Goal: Task Accomplishment & Management: Manage account settings

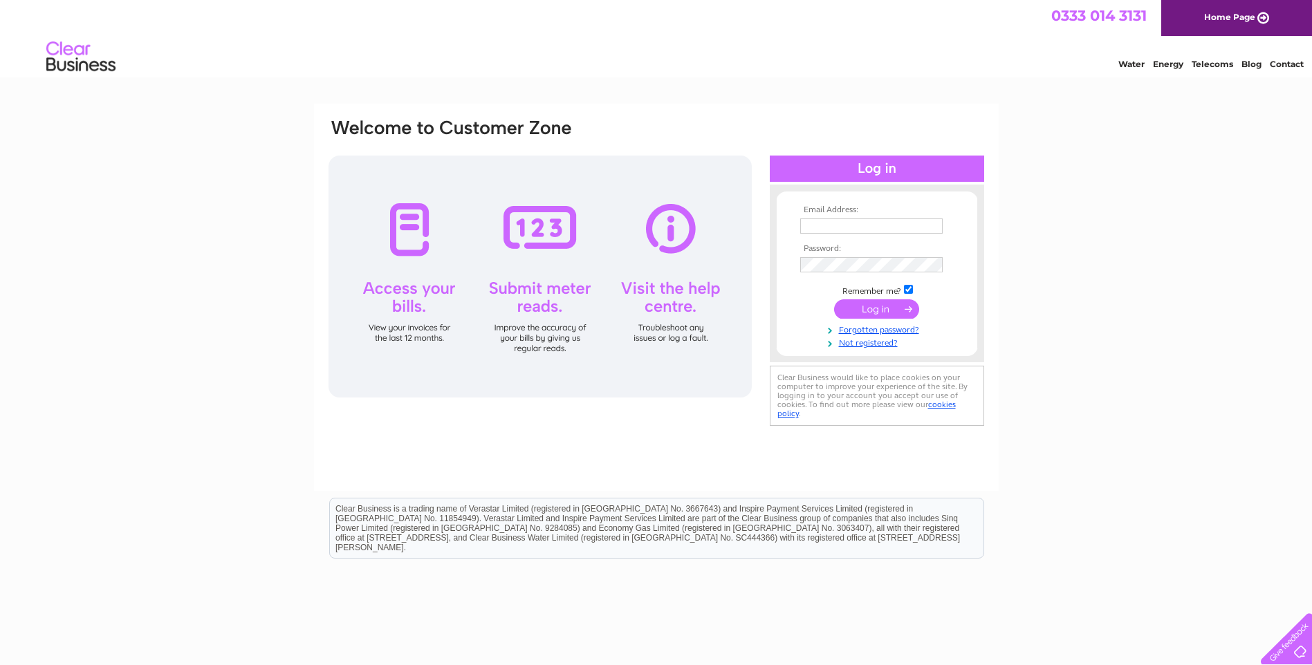
type input "finance@johnrossjr.com"
click at [869, 306] on input "submit" at bounding box center [876, 309] width 85 height 19
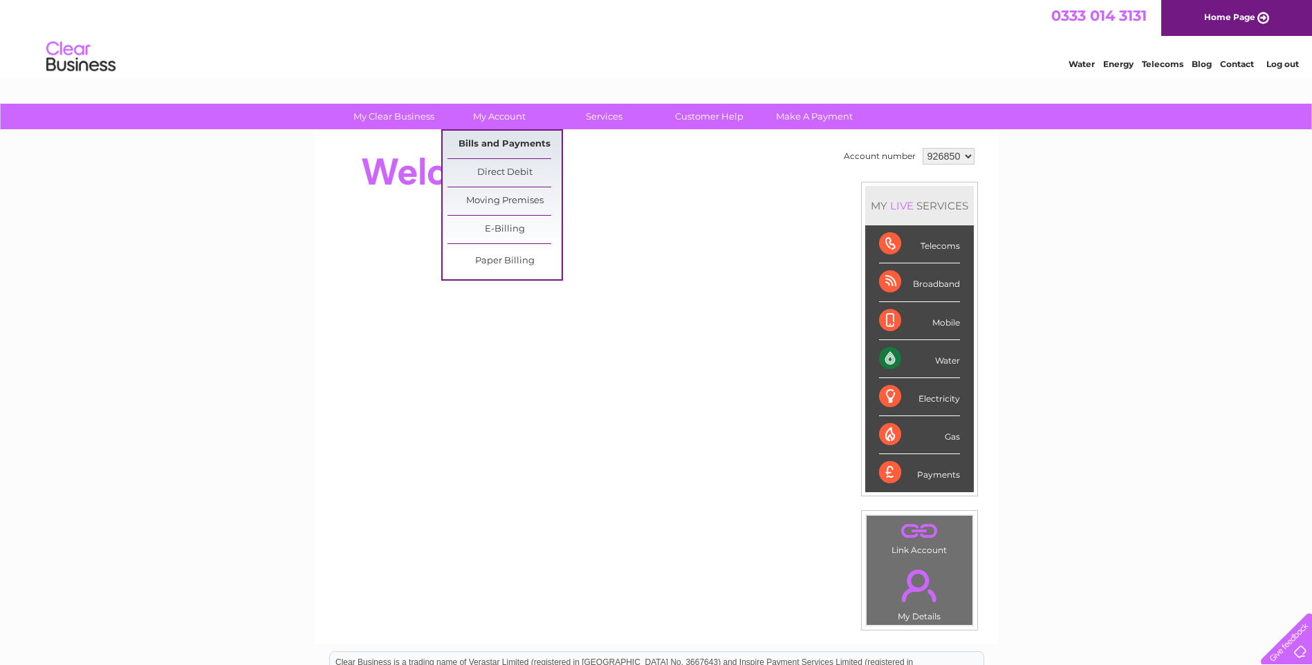
click at [490, 144] on link "Bills and Payments" at bounding box center [505, 145] width 114 height 28
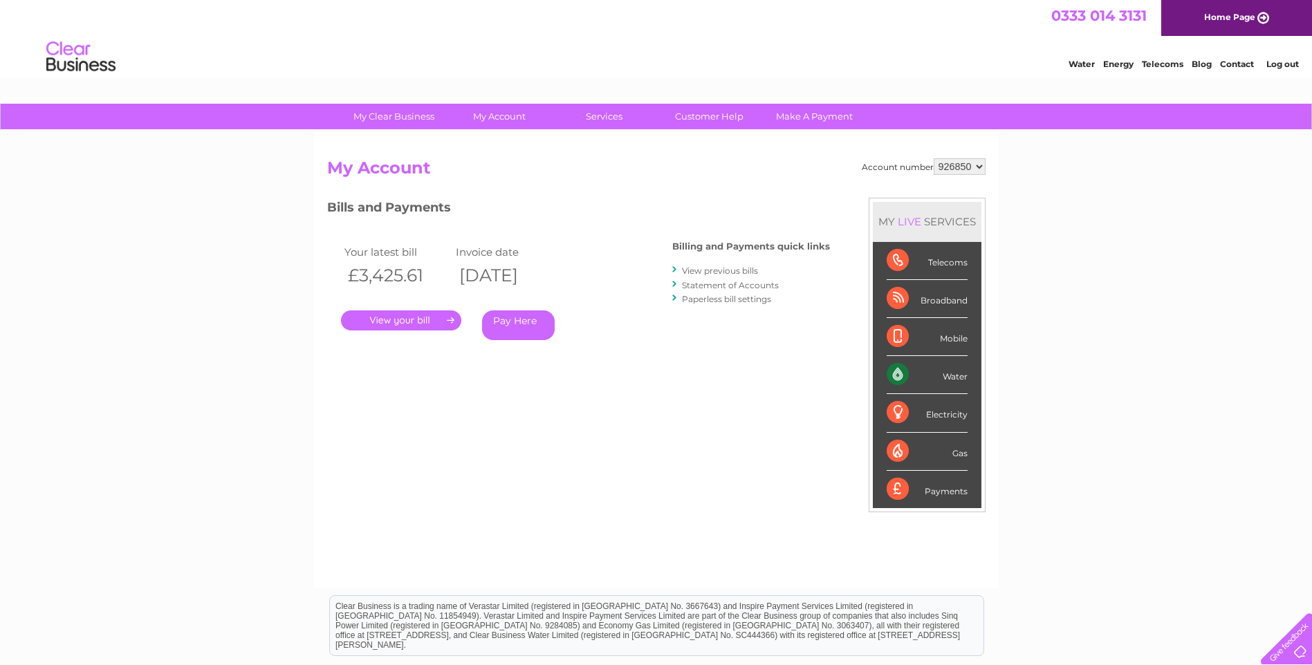
click at [408, 315] on link "." at bounding box center [401, 321] width 120 height 20
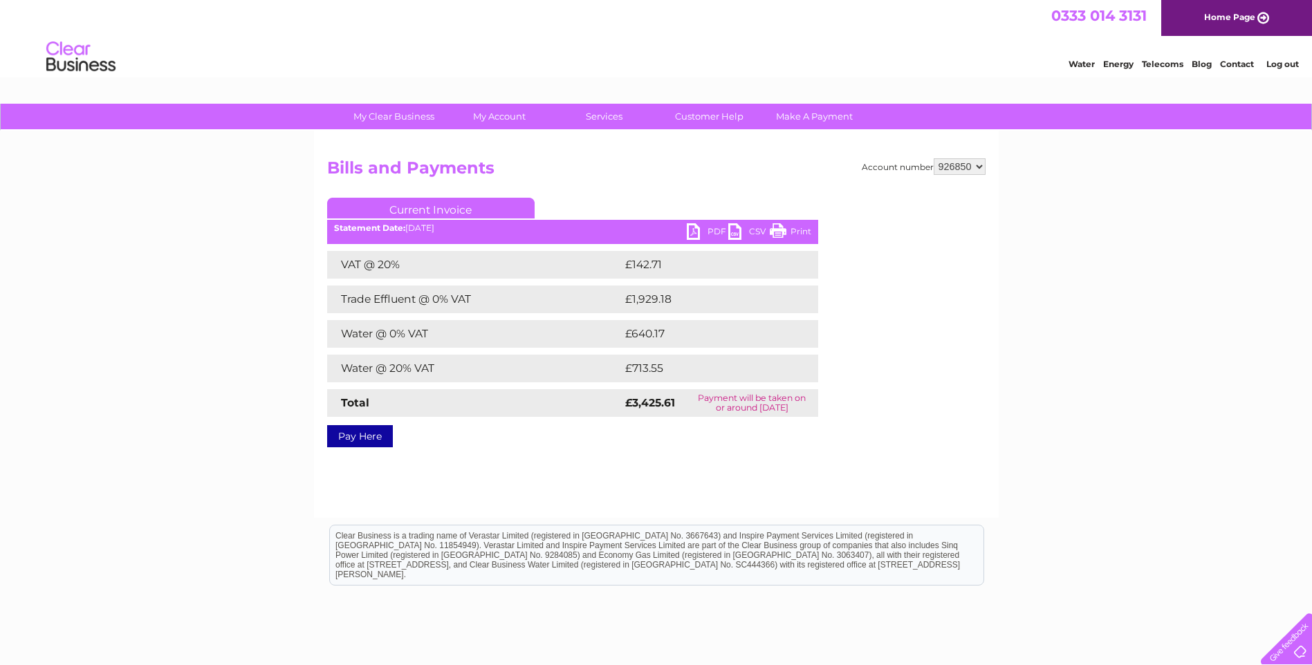
click at [708, 225] on link "PDF" at bounding box center [708, 233] width 42 height 20
